Goal: Transaction & Acquisition: Purchase product/service

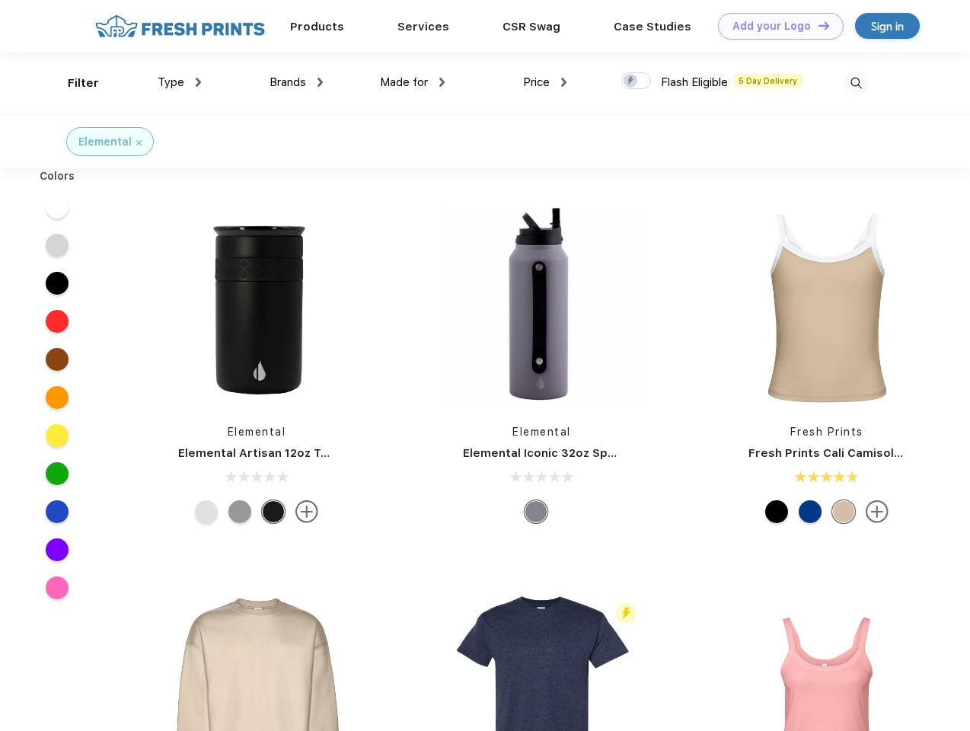
click at [775, 26] on link "Add your Logo Design Tool" at bounding box center [781, 26] width 126 height 27
click at [0, 0] on div "Design Tool" at bounding box center [0, 0] width 0 height 0
click at [817, 25] on link "Add your Logo Design Tool" at bounding box center [781, 26] width 126 height 27
click at [73, 83] on div "Filter" at bounding box center [83, 84] width 31 height 18
click at [180, 82] on span "Type" at bounding box center [171, 82] width 27 height 14
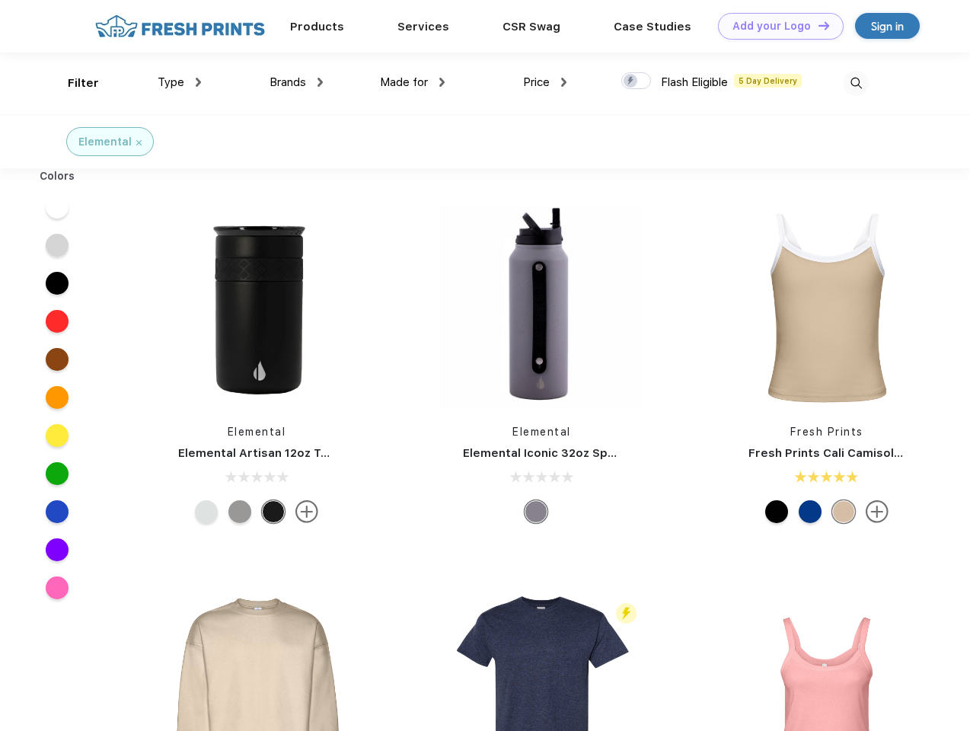
click at [296, 82] on span "Brands" at bounding box center [288, 82] width 37 height 14
click at [413, 82] on span "Made for" at bounding box center [404, 82] width 48 height 14
click at [545, 82] on span "Price" at bounding box center [536, 82] width 27 height 14
click at [637, 81] on div at bounding box center [636, 80] width 30 height 17
click at [631, 81] on input "checkbox" at bounding box center [626, 77] width 10 height 10
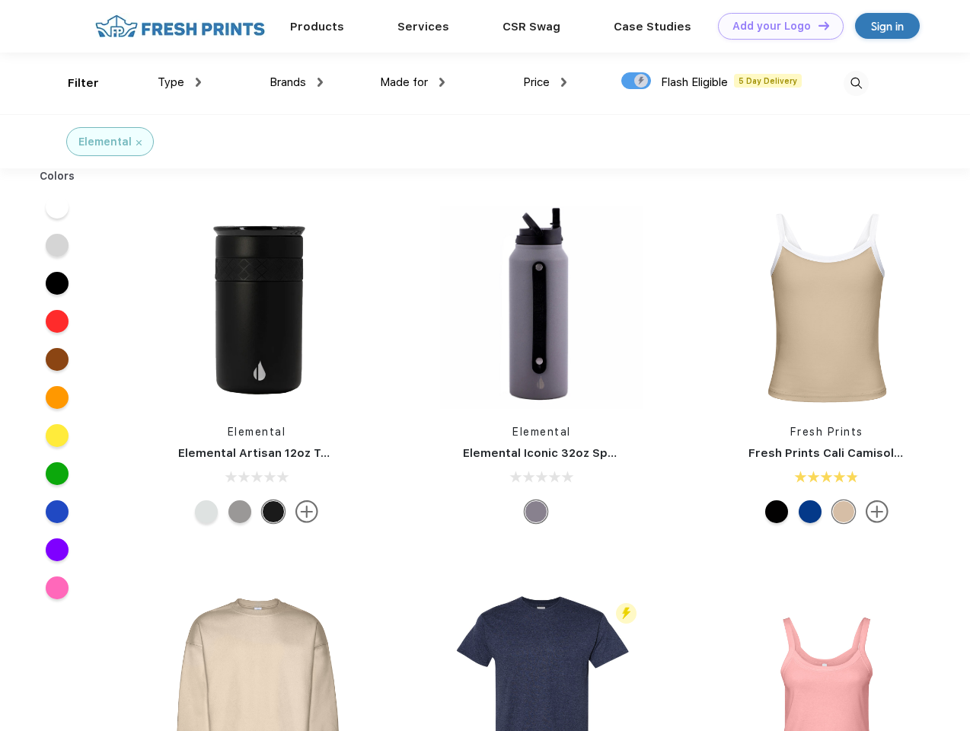
click at [856, 83] on img at bounding box center [856, 83] width 25 height 25
